Goal: Information Seeking & Learning: Learn about a topic

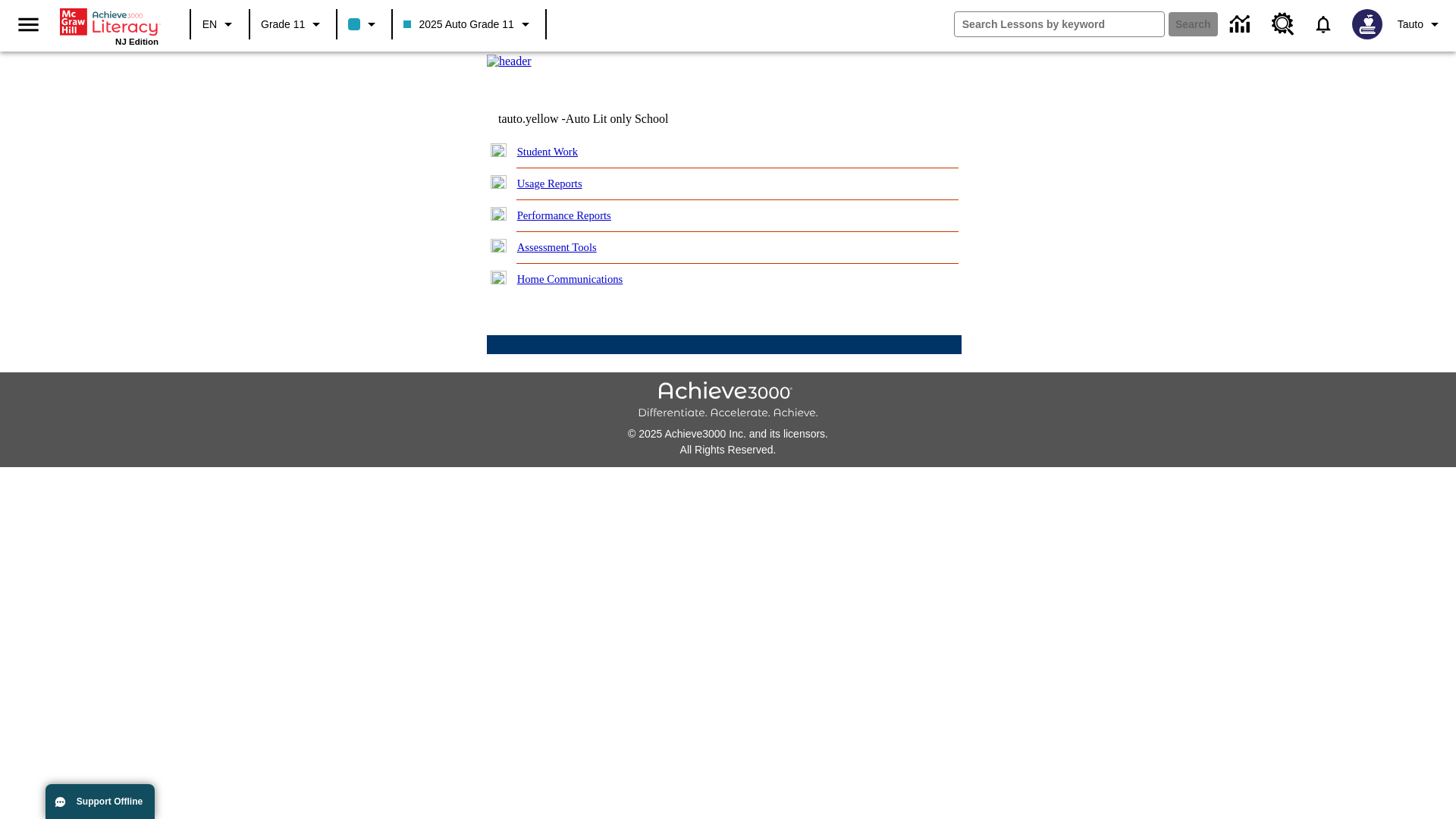
click at [560, 189] on link "Usage Reports" at bounding box center [550, 183] width 66 height 12
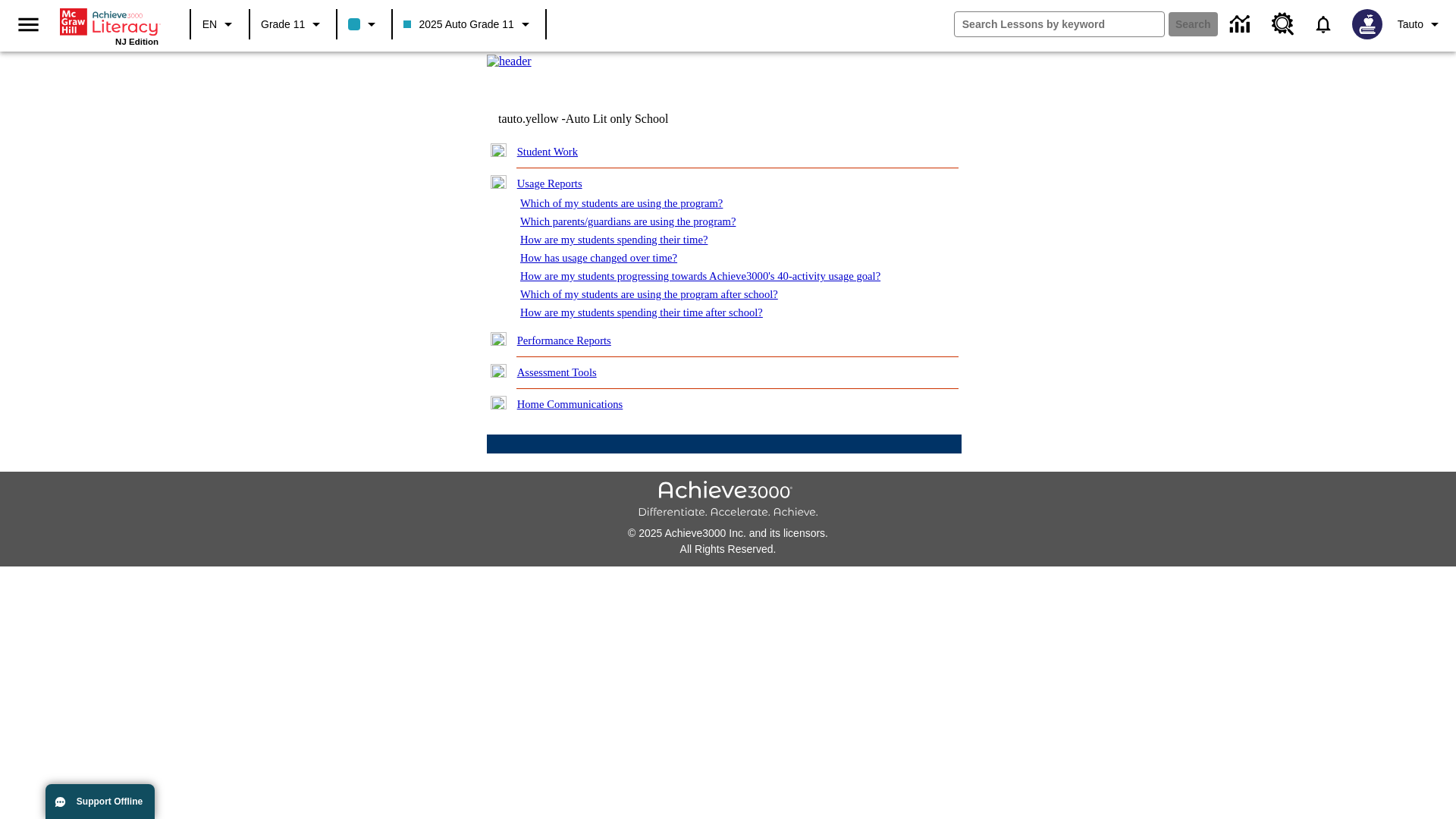
click at [636, 209] on link "Which of my students are using the program?" at bounding box center [621, 203] width 202 height 12
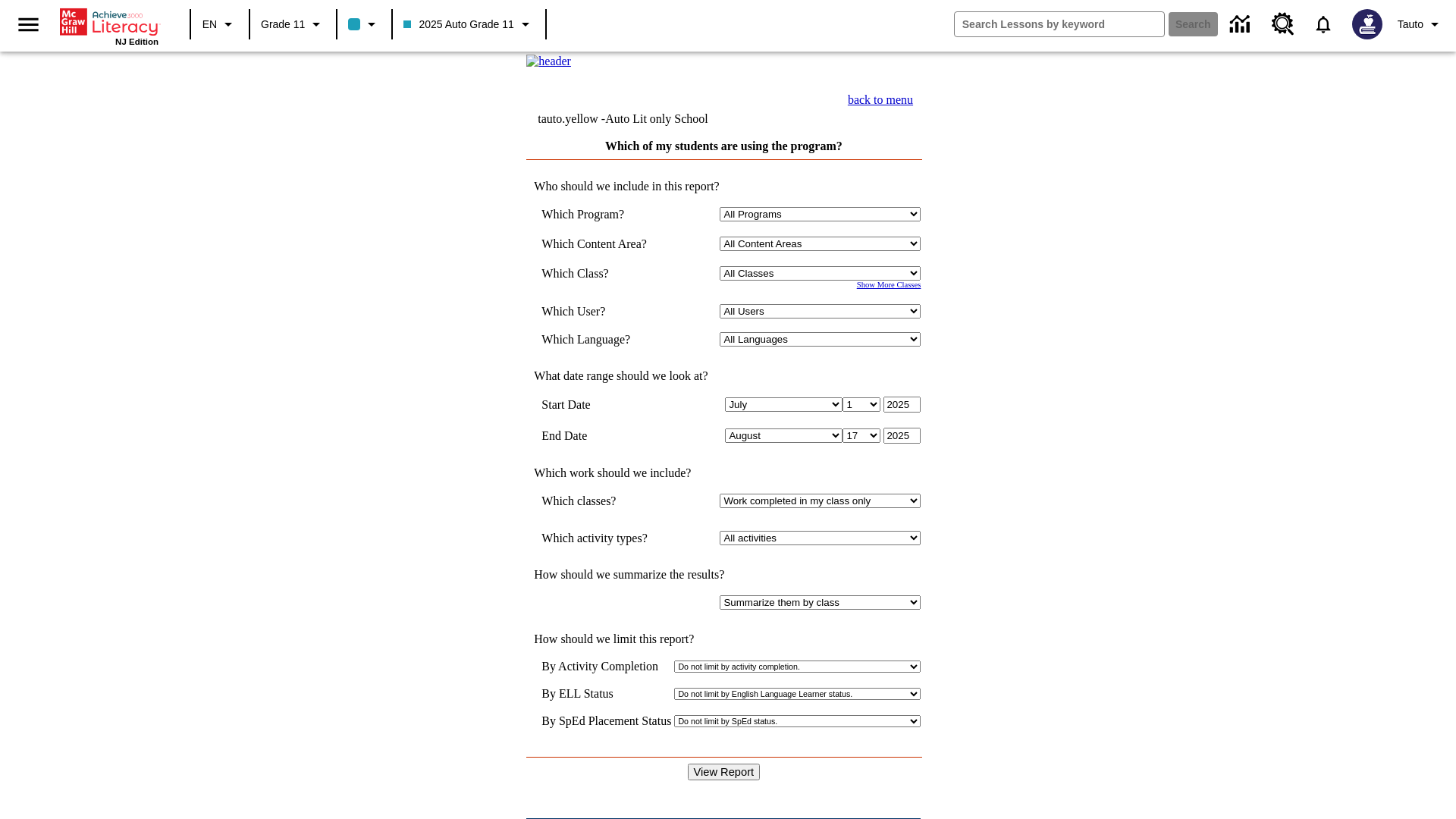
click at [725, 764] on input "View Report" at bounding box center [724, 771] width 73 height 16
click at [913, 106] on link "back to menu" at bounding box center [881, 99] width 66 height 13
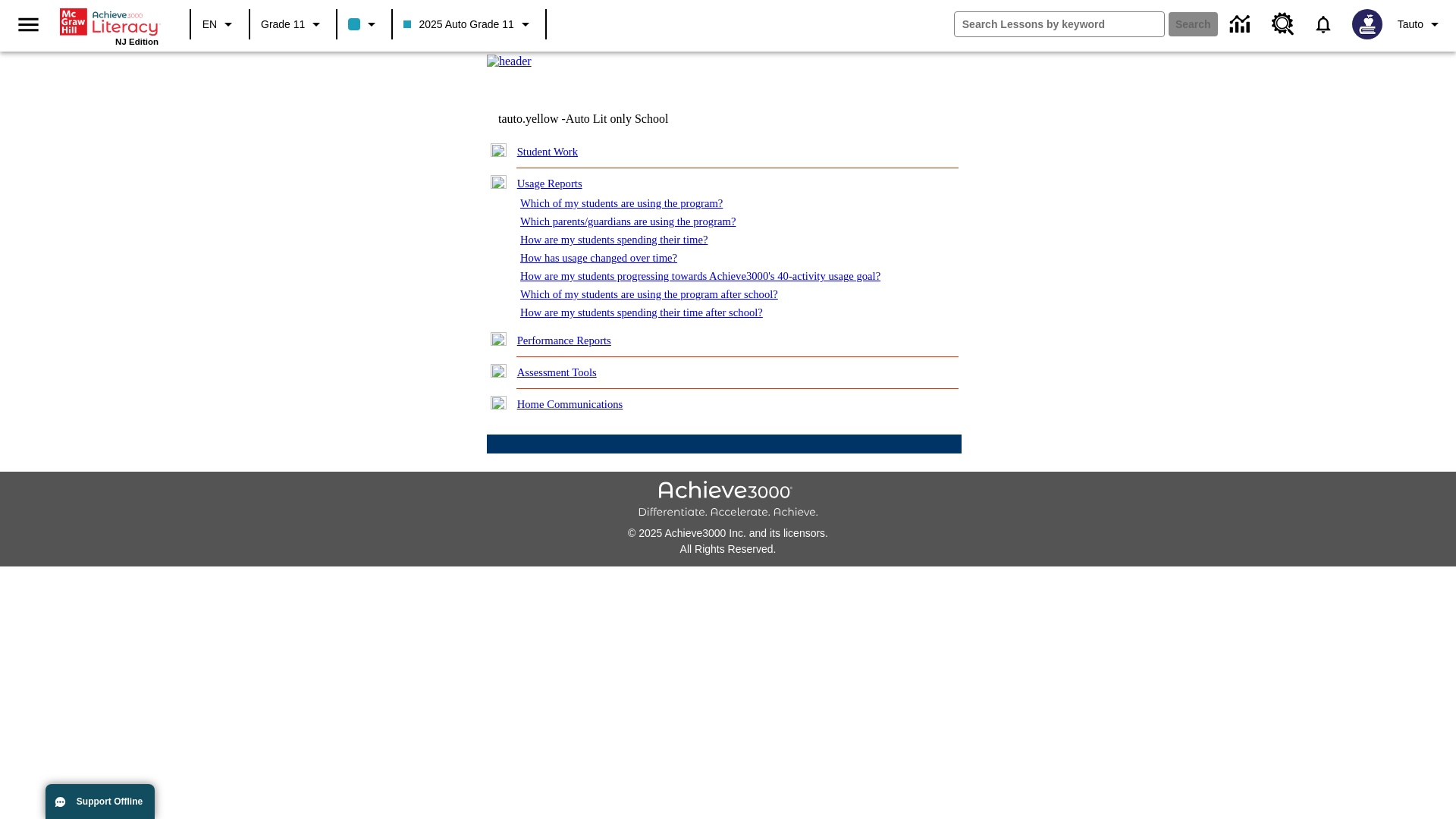
click at [629, 245] on link "How are my students spending their time?" at bounding box center [613, 239] width 187 height 12
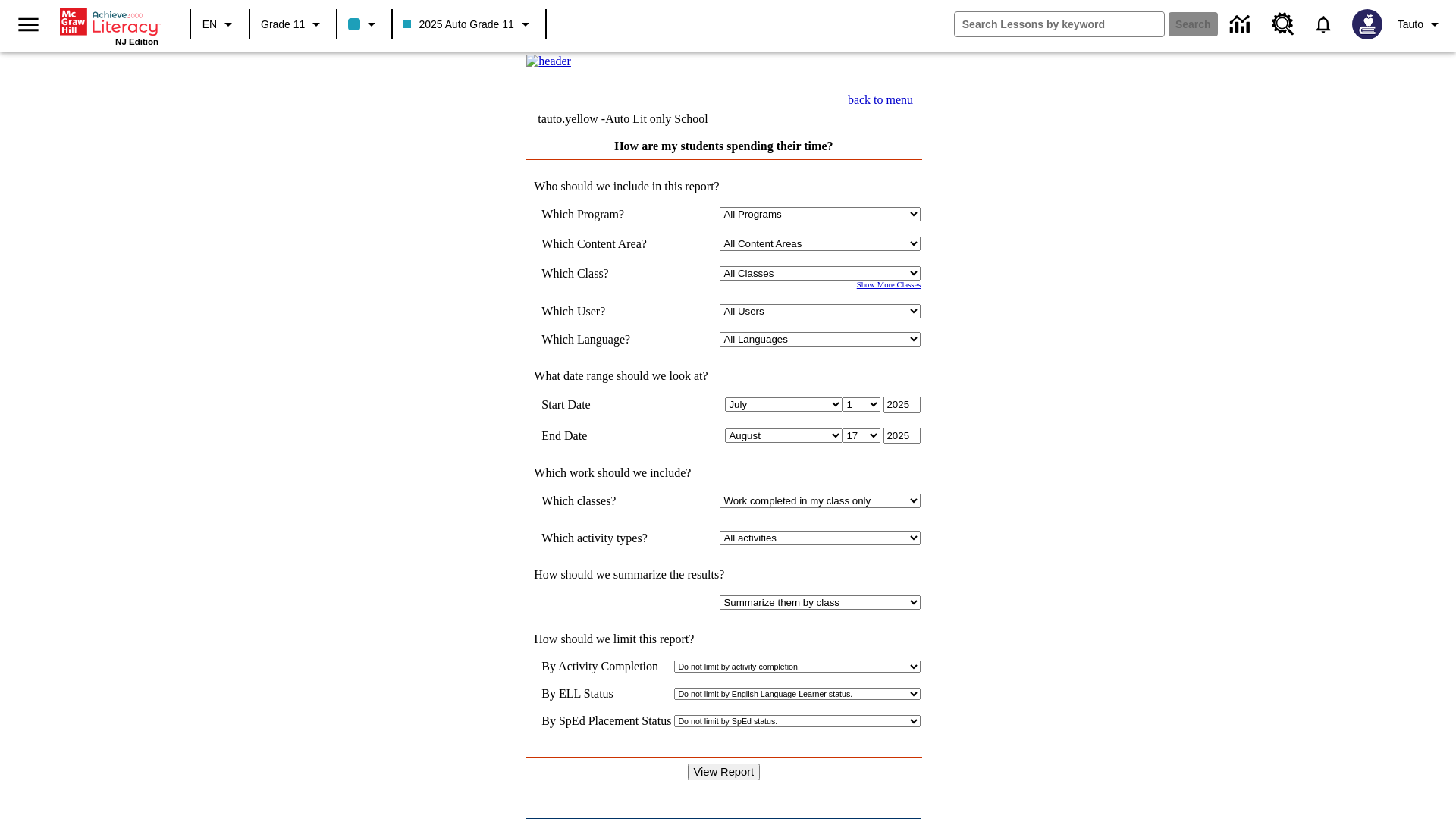
click at [725, 764] on input "View Report" at bounding box center [724, 771] width 73 height 16
click at [913, 106] on link "back to menu" at bounding box center [881, 99] width 66 height 13
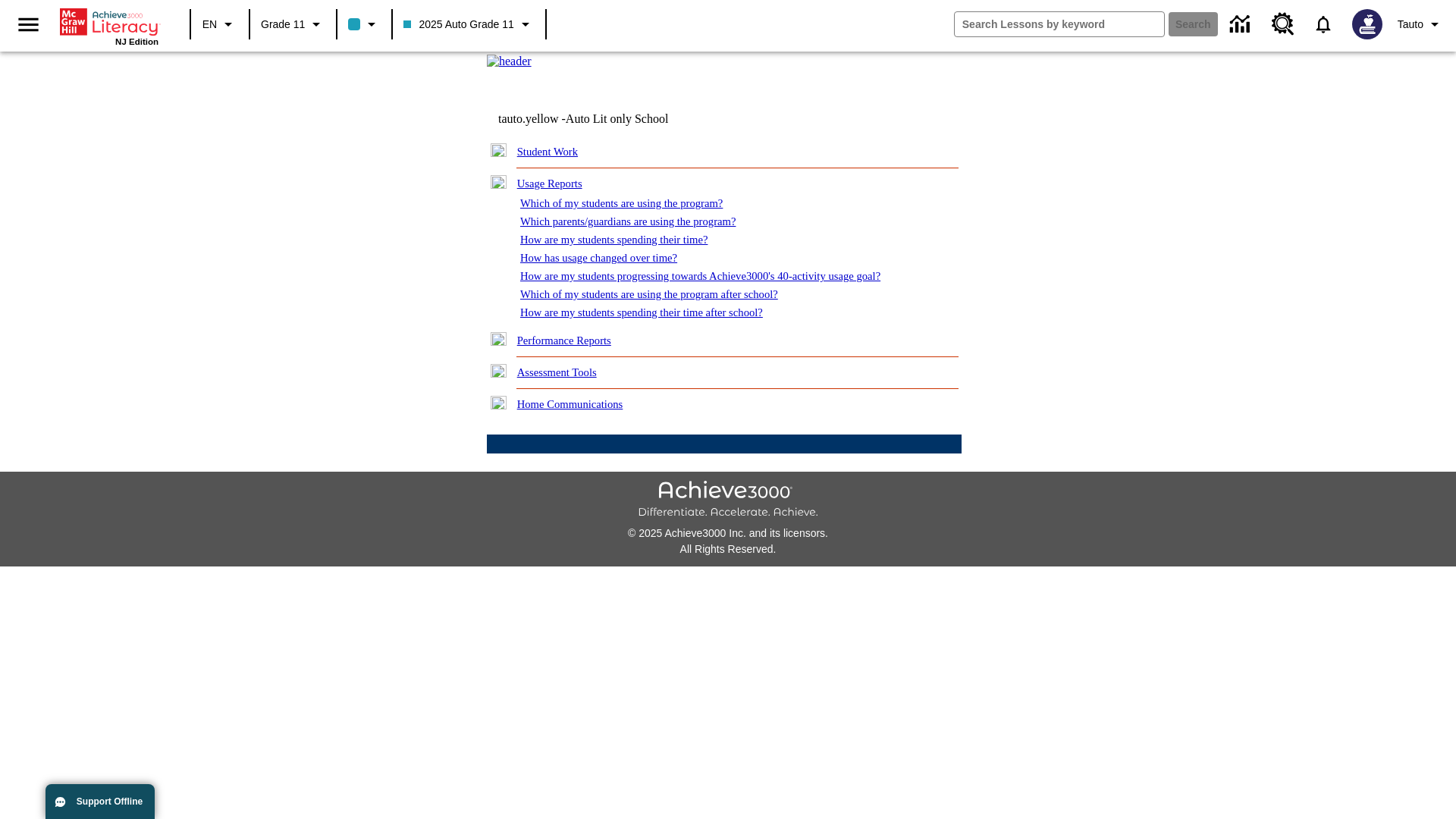
click at [660, 319] on link "How are my students spending their time after school?" at bounding box center [641, 313] width 243 height 12
